Goal: Task Accomplishment & Management: Use online tool/utility

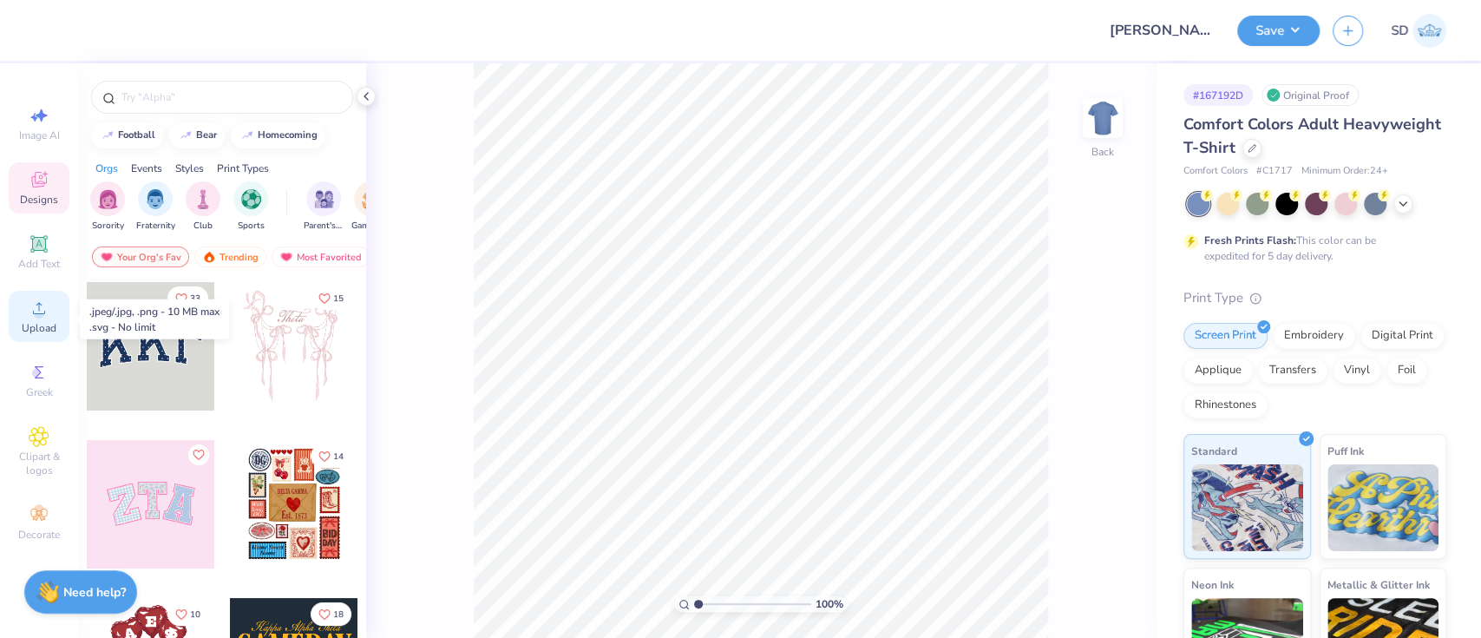
click at [25, 324] on span "Upload" at bounding box center [39, 328] width 35 height 14
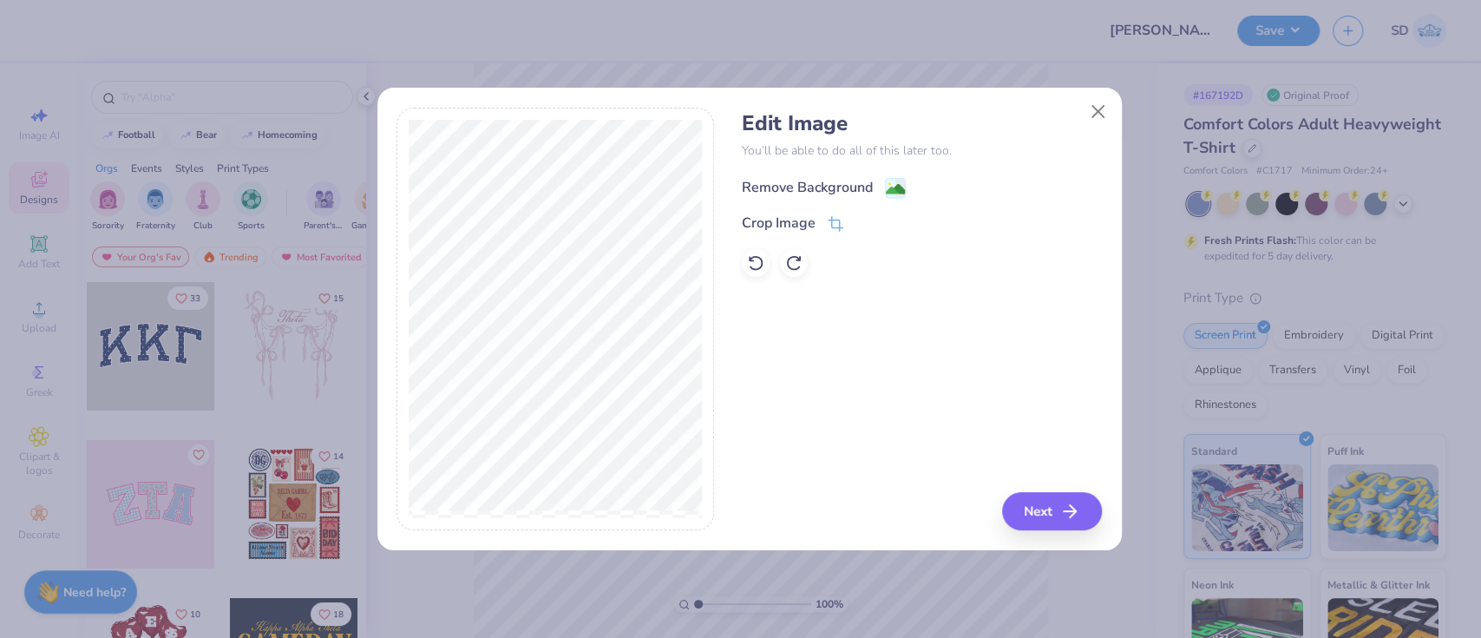
click at [846, 193] on div "Remove Background" at bounding box center [807, 187] width 131 height 21
click at [1040, 515] on button "Next" at bounding box center [1055, 511] width 100 height 38
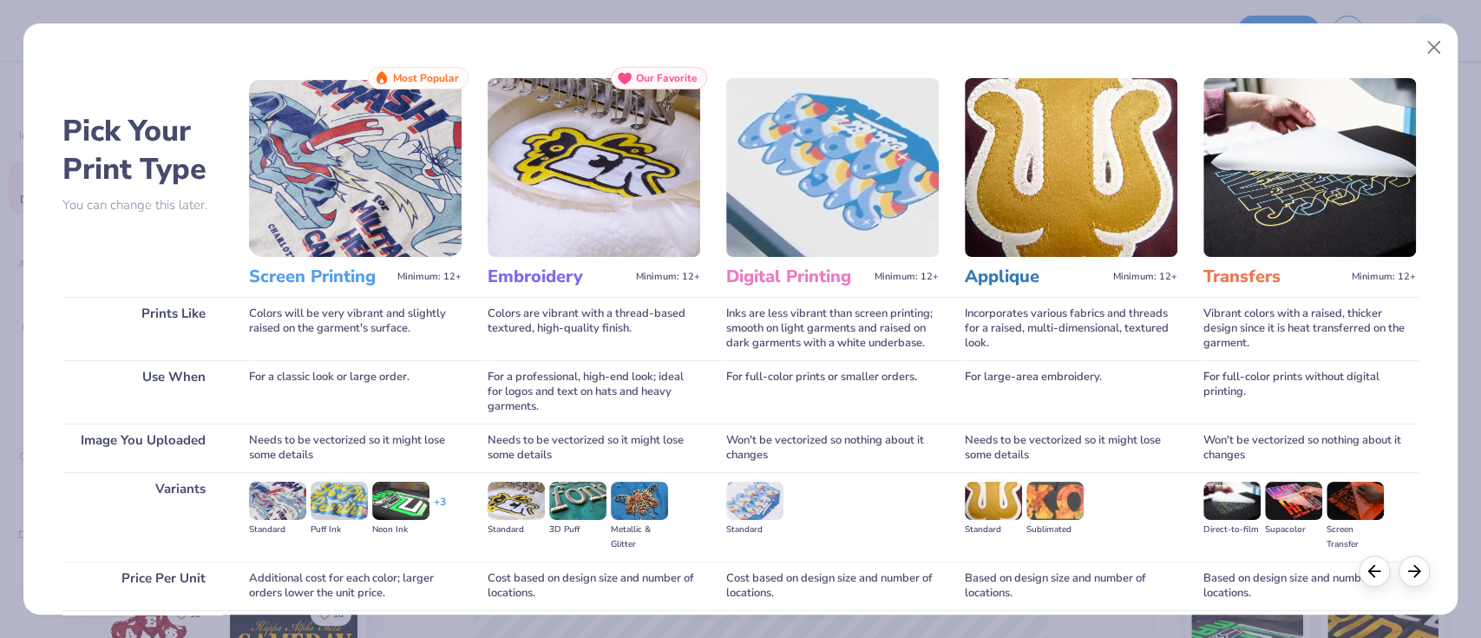
scroll to position [141, 0]
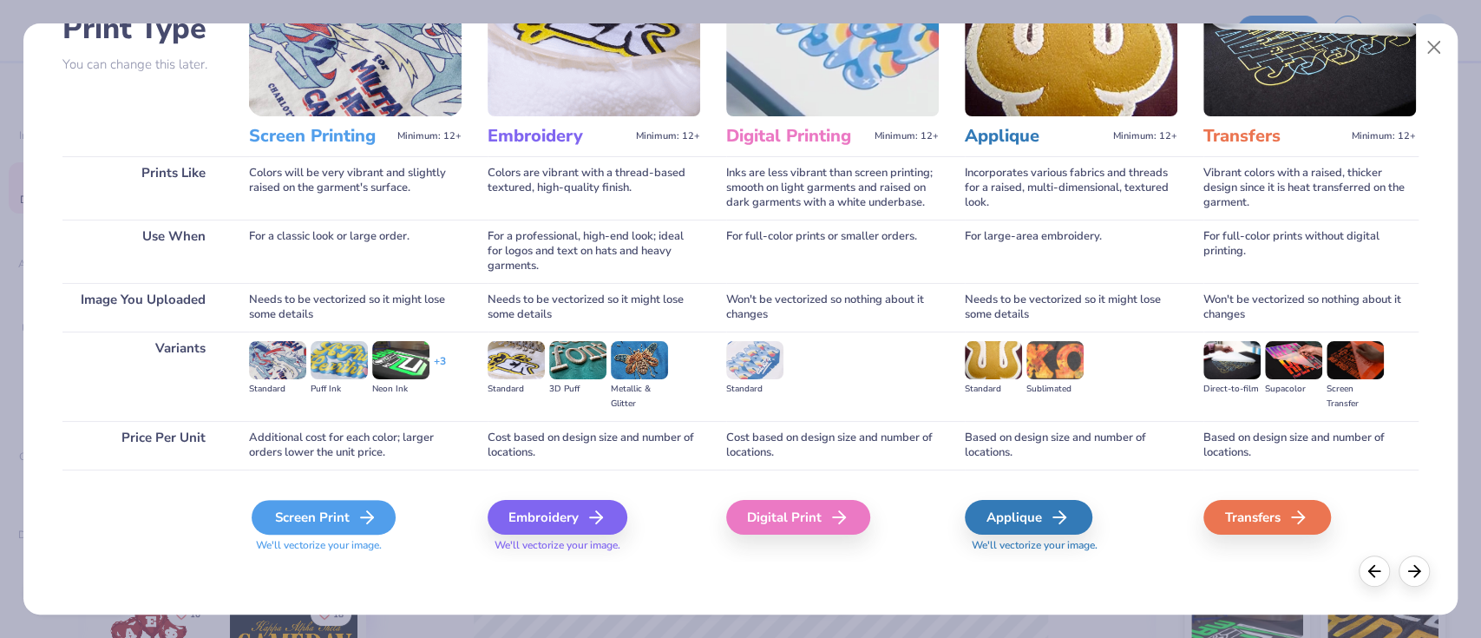
click at [312, 516] on div "Screen Print" at bounding box center [324, 517] width 144 height 35
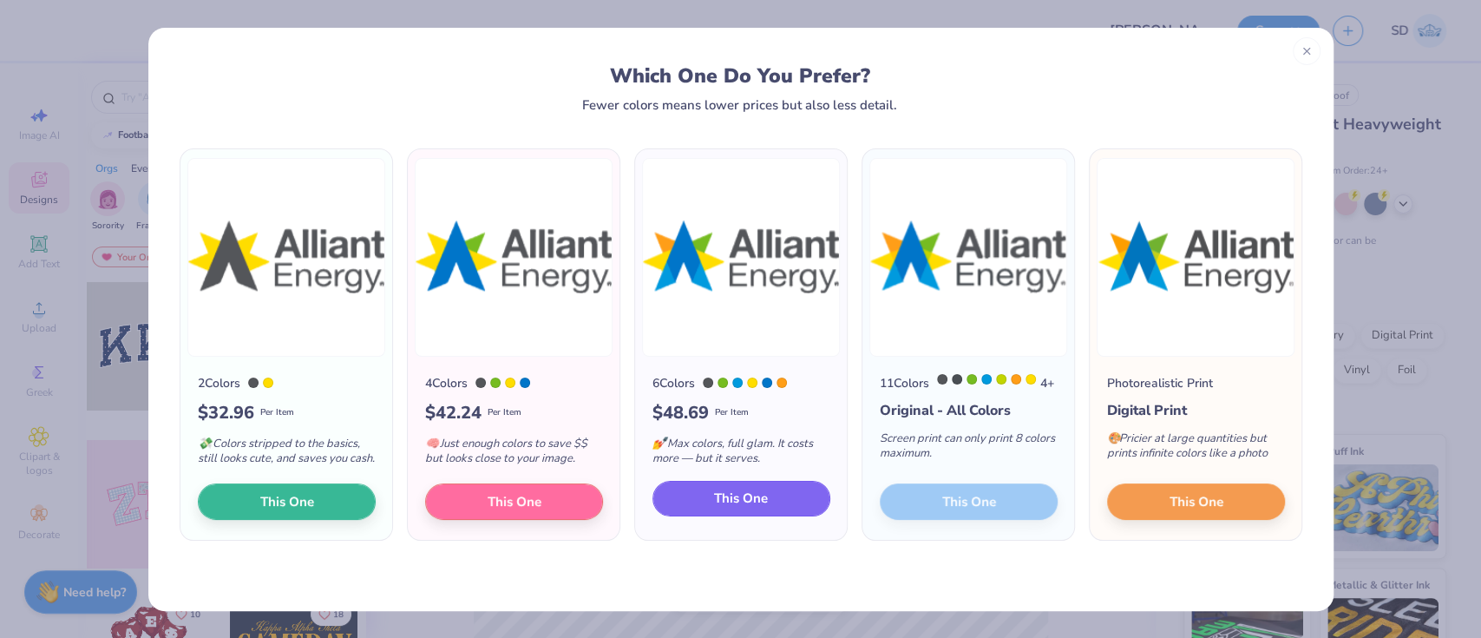
click at [771, 496] on button "This One" at bounding box center [742, 499] width 178 height 36
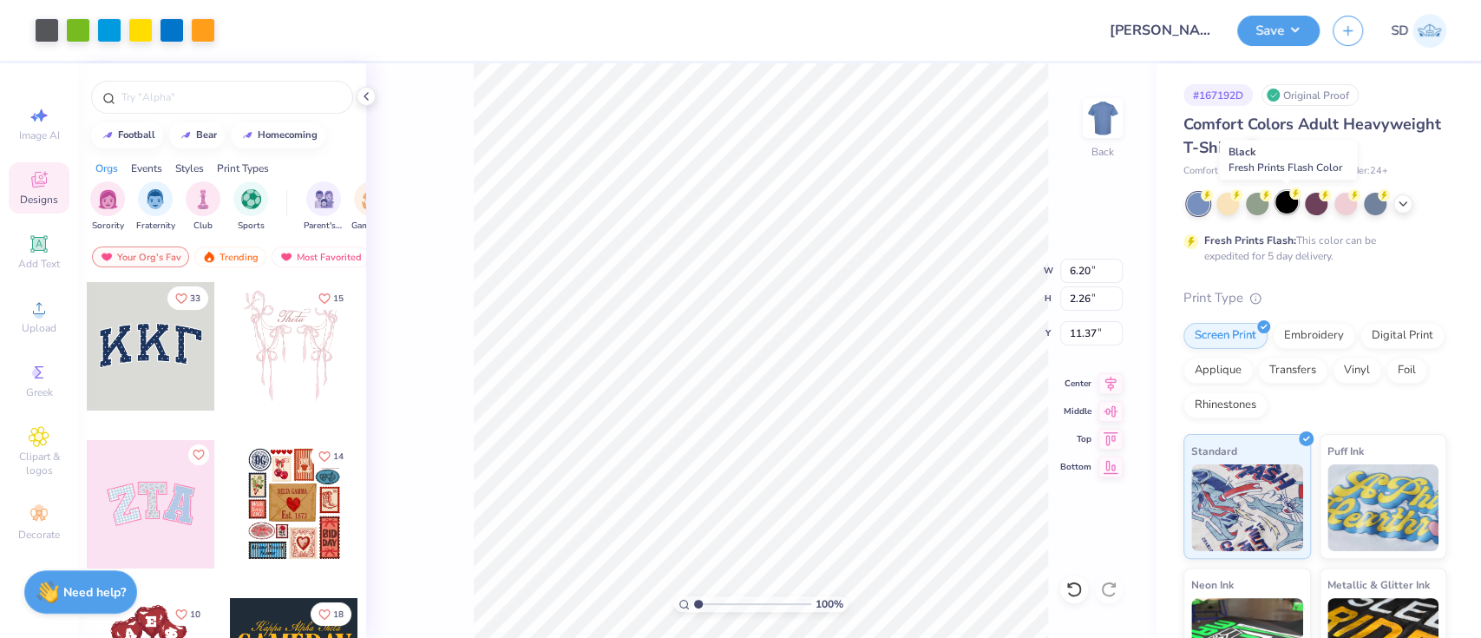
click at [1298, 200] on div at bounding box center [1287, 202] width 23 height 23
click at [1405, 200] on polyline at bounding box center [1403, 201] width 7 height 3
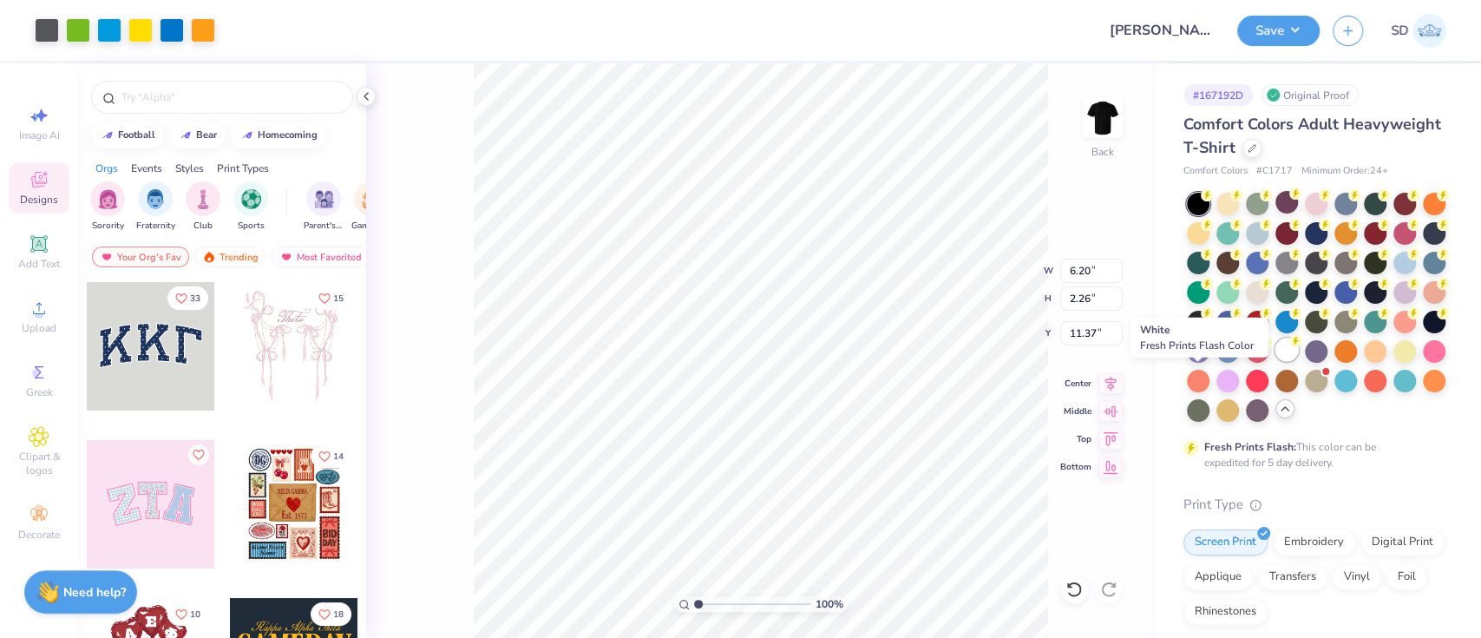
click at [1276, 361] on div at bounding box center [1287, 349] width 23 height 23
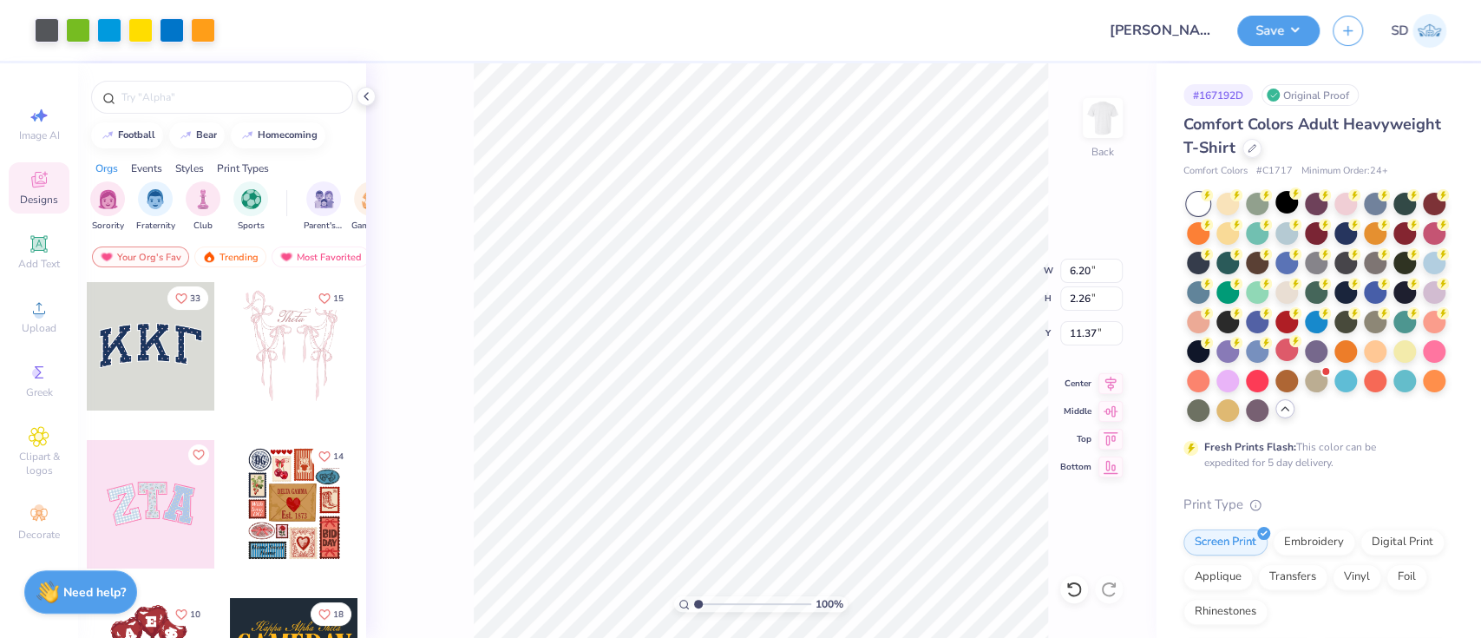
type input "1.87"
